Goal: Navigation & Orientation: Find specific page/section

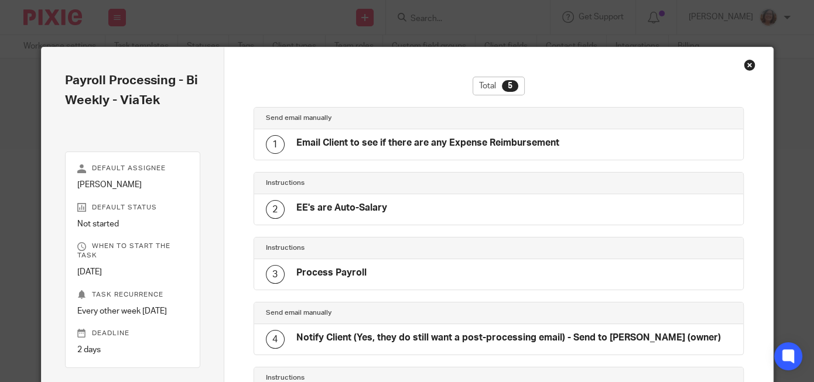
click at [749, 63] on div "Close this dialog window" at bounding box center [749, 65] width 12 height 12
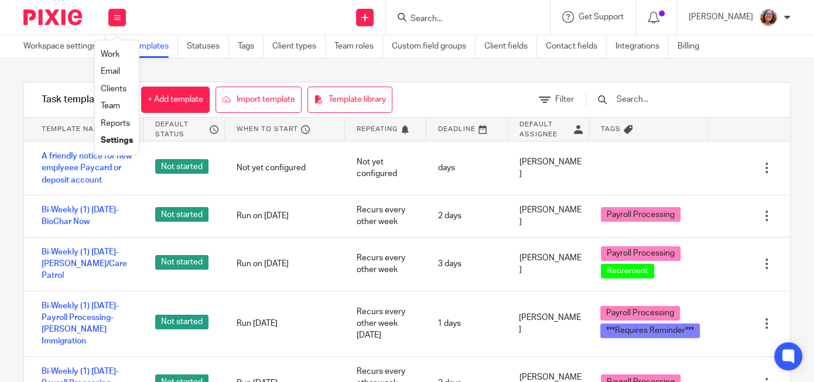
click at [119, 53] on link "Work" at bounding box center [110, 54] width 19 height 8
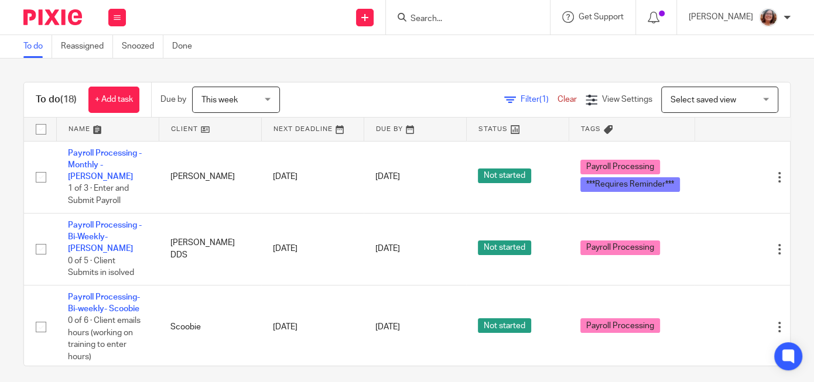
click at [177, 126] on link at bounding box center [210, 129] width 102 height 23
